Goal: Navigation & Orientation: Find specific page/section

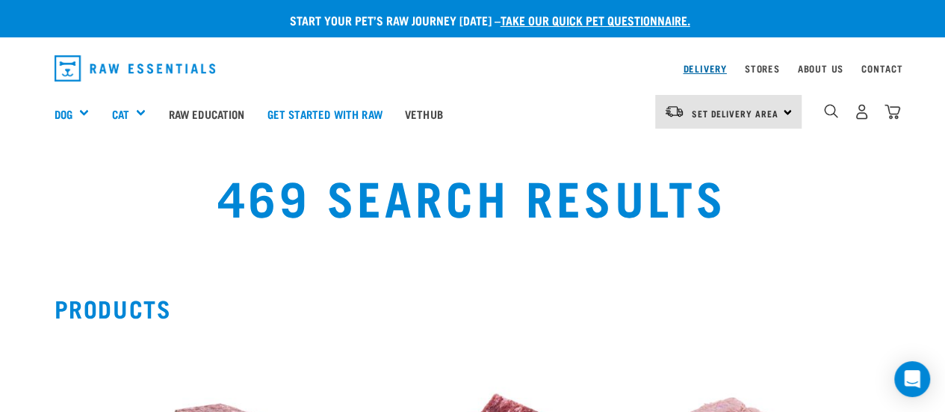
click at [704, 69] on link "Delivery" at bounding box center [704, 68] width 43 height 5
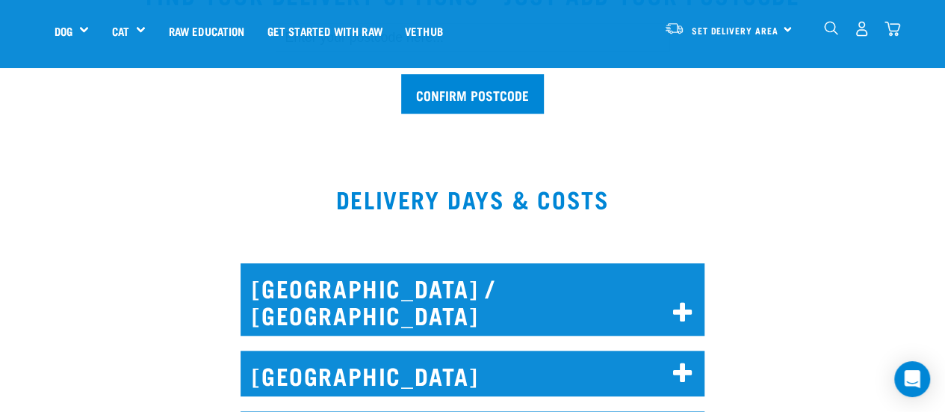
scroll to position [672, 0]
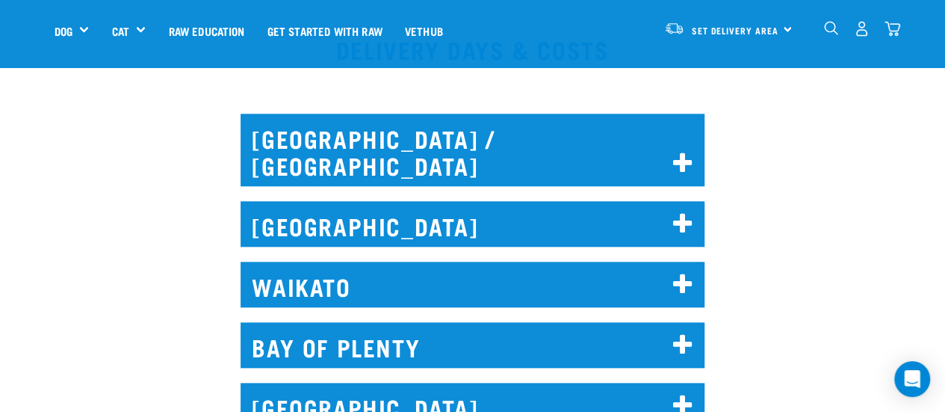
drag, startPoint x: 679, startPoint y: 195, endPoint x: 804, endPoint y: 195, distance: 125.5
click at [683, 212] on icon at bounding box center [683, 224] width 20 height 24
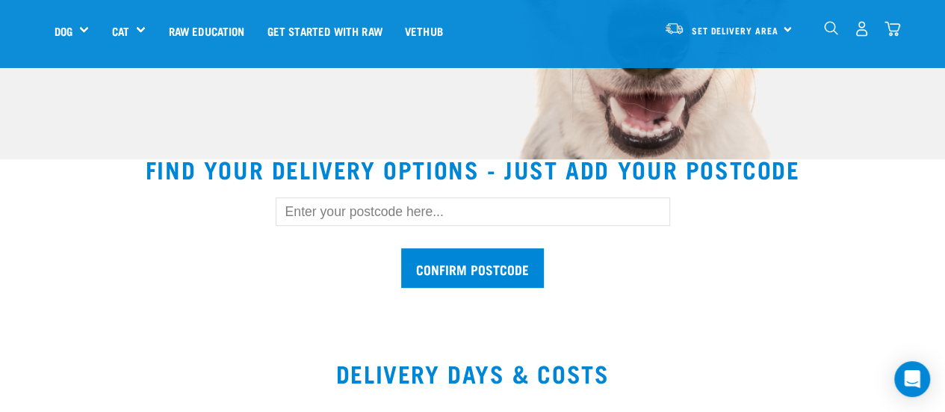
scroll to position [0, 0]
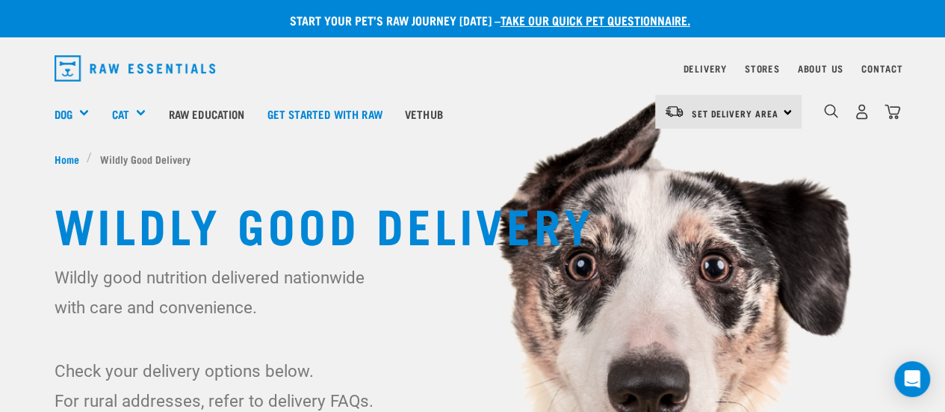
click at [756, 78] on nav "Delivery Stores About Us Contact" at bounding box center [473, 68] width 860 height 38
click at [766, 66] on link "Stores" at bounding box center [762, 68] width 35 height 5
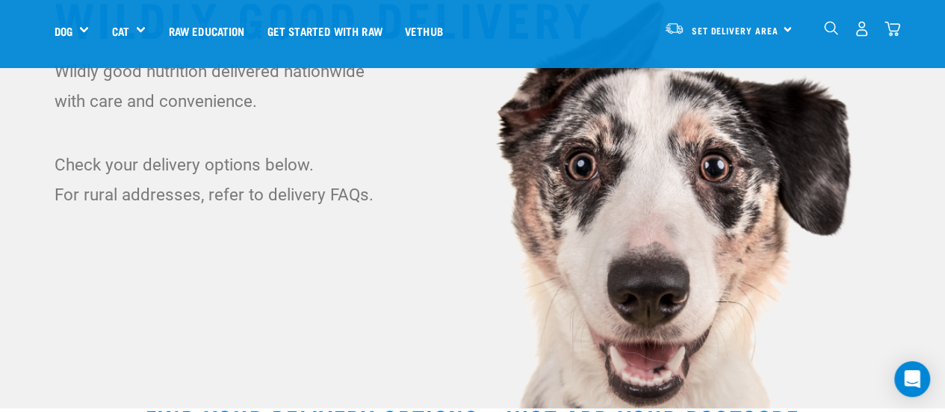
scroll to position [149, 0]
